Goal: Information Seeking & Learning: Learn about a topic

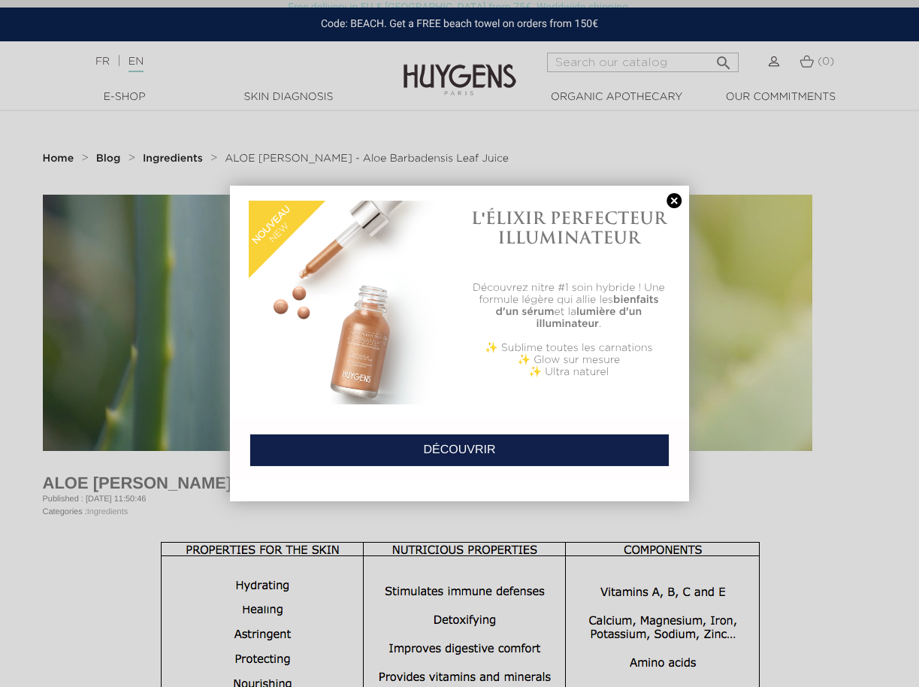
scroll to position [1578, 0]
click at [670, 201] on link at bounding box center [673, 201] width 21 height 16
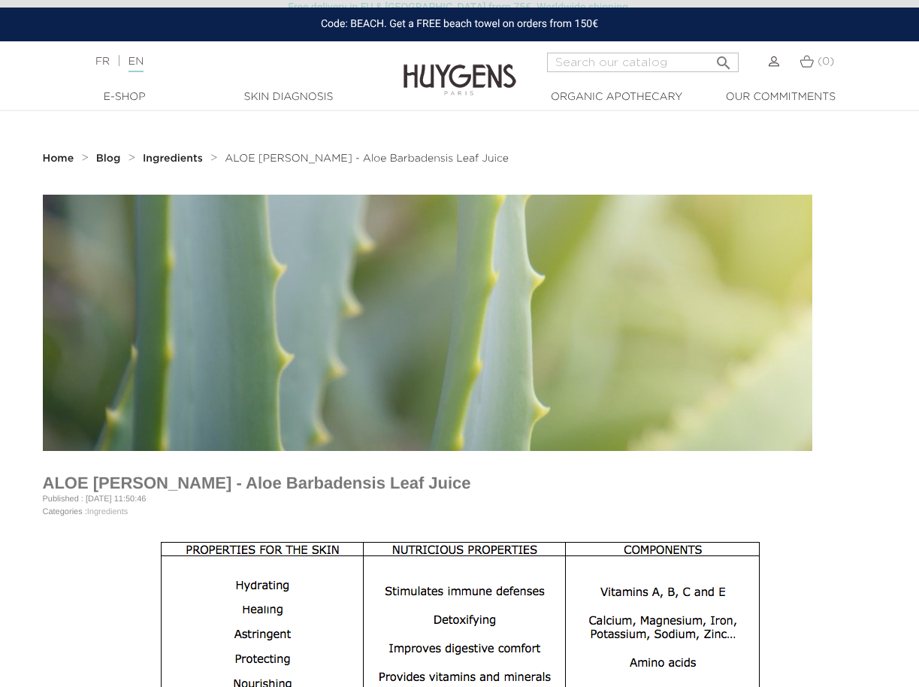
scroll to position [282, 0]
click at [650, 65] on input "Search" at bounding box center [643, 63] width 192 height 20
type input "alovera juice"
click at [710, 48] on button " Search" at bounding box center [723, 58] width 27 height 20
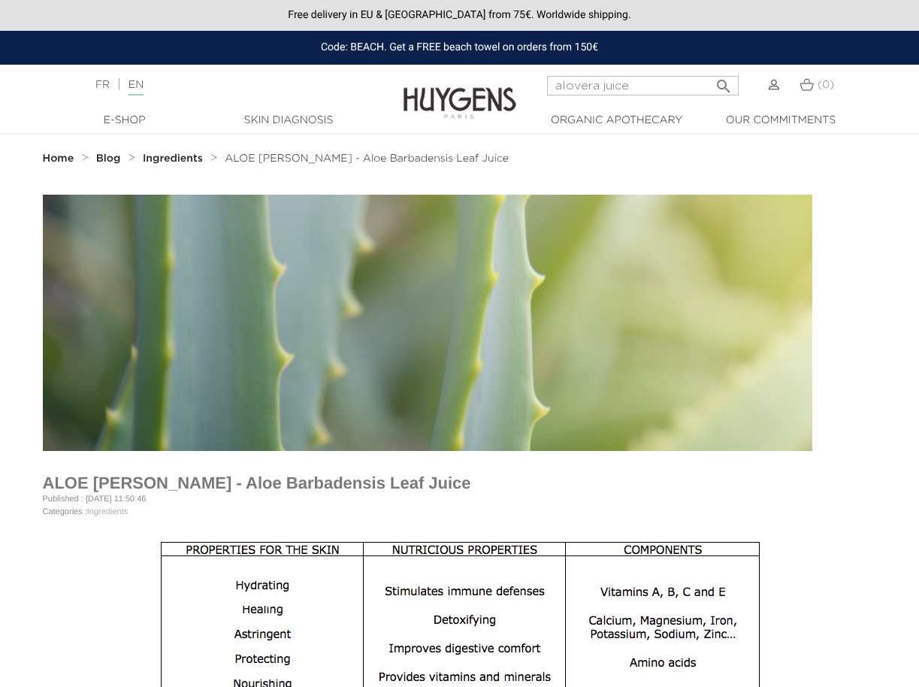
scroll to position [282, 0]
